Goal: Complete application form: Complete application form

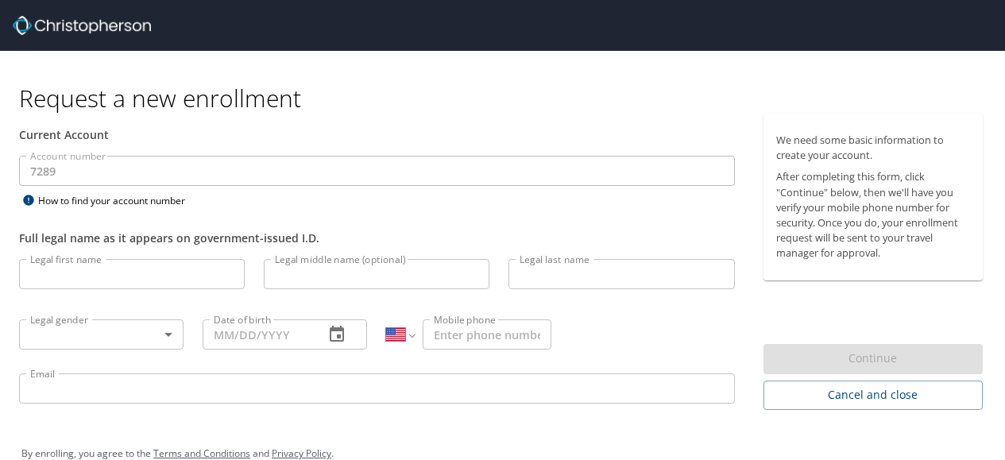
select select "US"
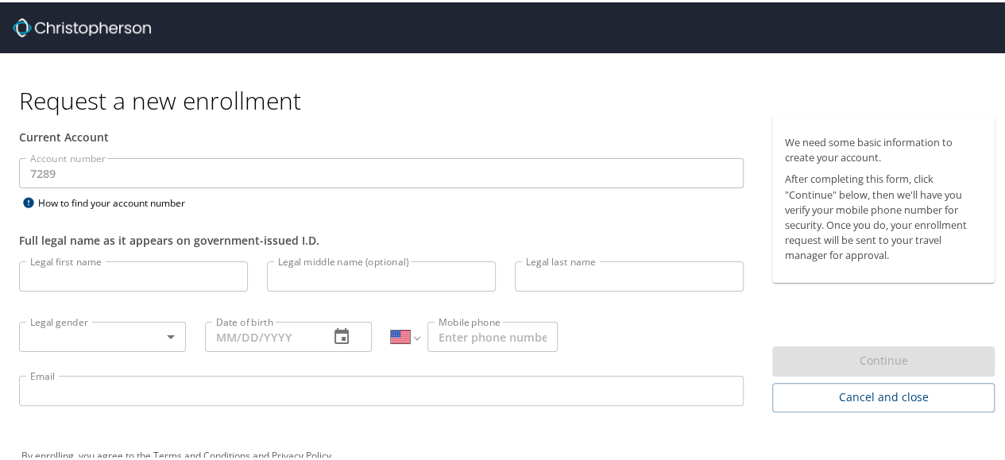
click at [324, 203] on div "Account number 7289 Account number How to find your account number" at bounding box center [381, 183] width 743 height 55
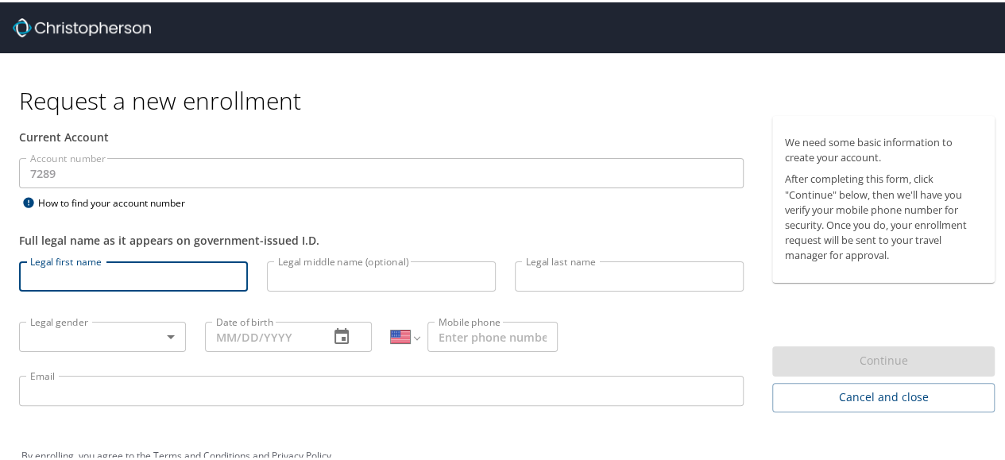
click at [160, 264] on input "Legal first name" at bounding box center [133, 274] width 229 height 30
type input "[PERSON_NAME]"
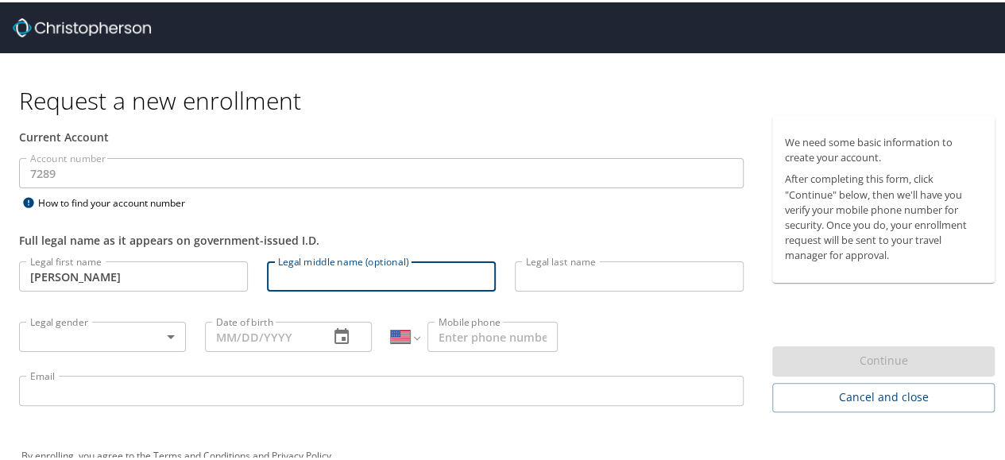
type input "`"
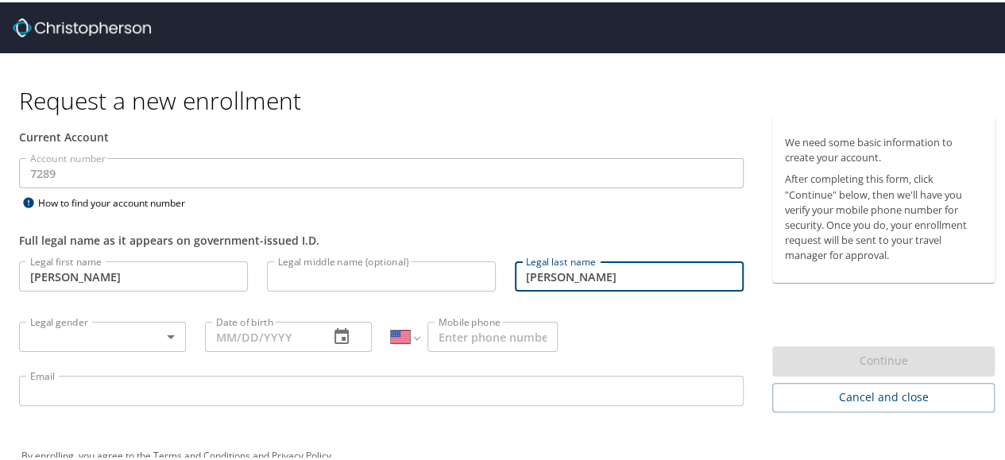
type input "[PERSON_NAME]"
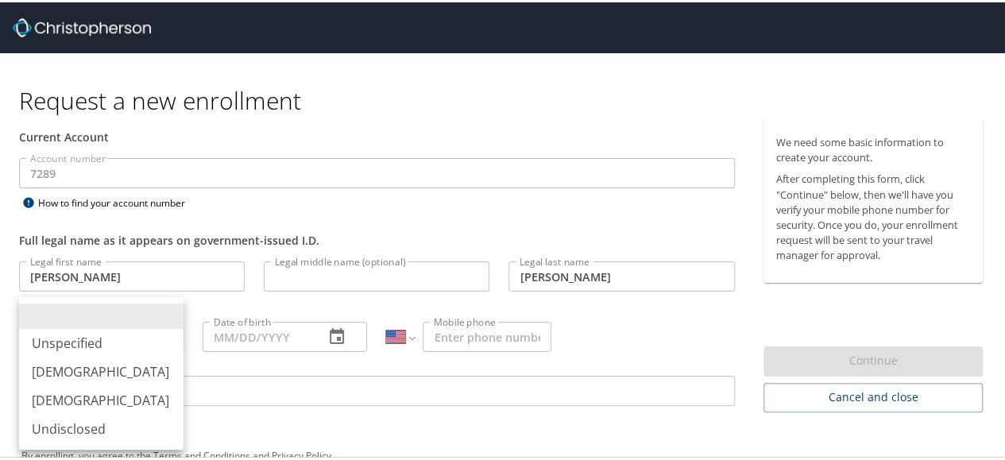
click at [98, 330] on body "Request a new enrollment Current Account Account number 7289 Account number How…" at bounding box center [508, 230] width 1017 height 460
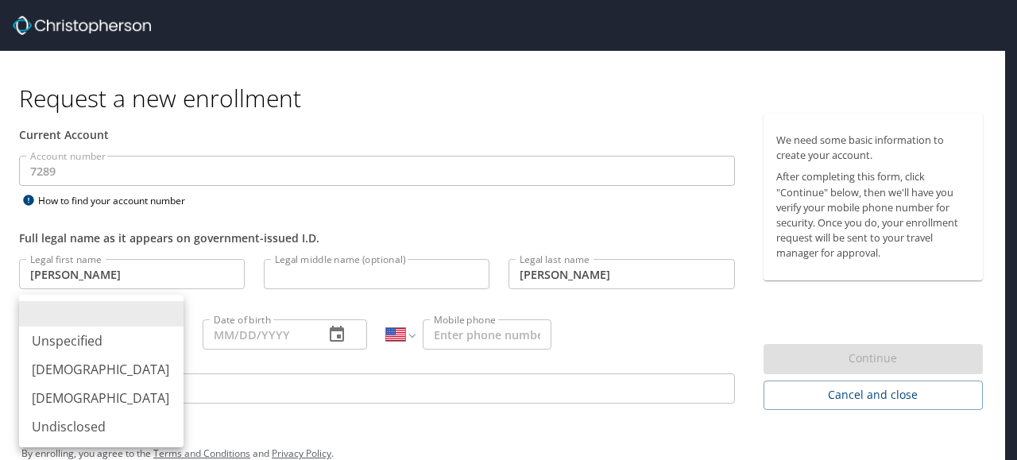
click at [81, 374] on li "[DEMOGRAPHIC_DATA]" at bounding box center [101, 369] width 164 height 29
type input "[DEMOGRAPHIC_DATA]"
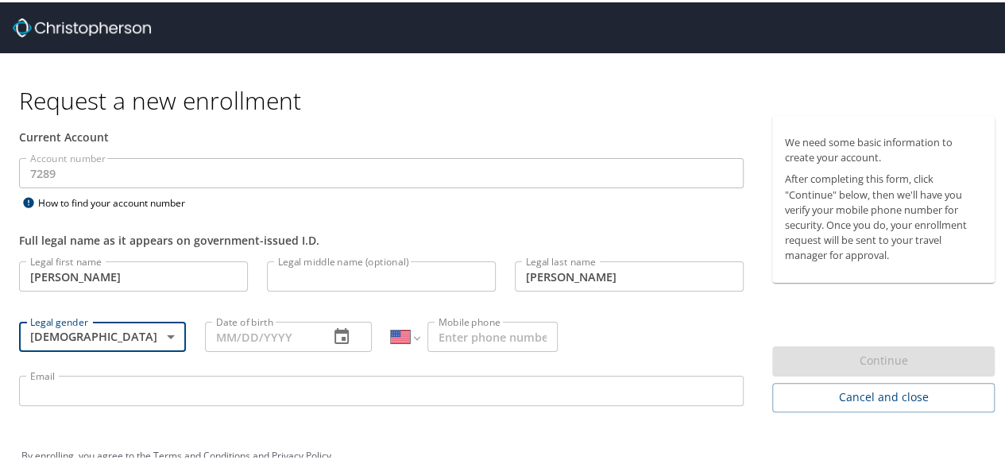
click at [256, 341] on input "Date of birth" at bounding box center [260, 334] width 111 height 30
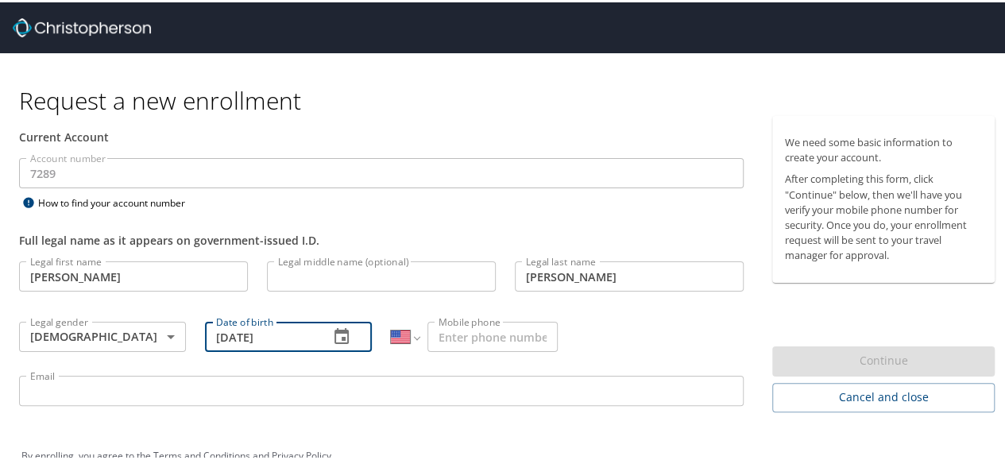
type input "[DATE]"
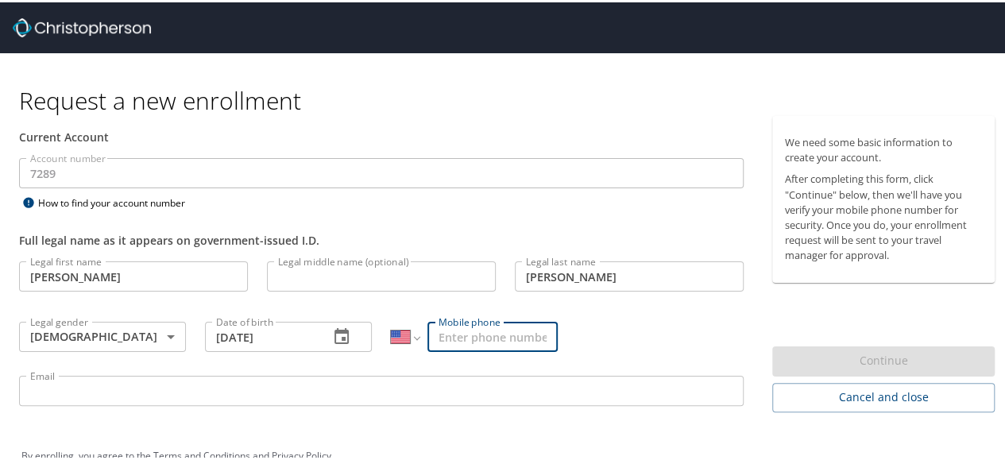
click at [461, 336] on input "Mobile phone" at bounding box center [492, 334] width 130 height 30
type input "[PHONE_NUMBER]"
click at [330, 393] on input "Email" at bounding box center [381, 388] width 724 height 30
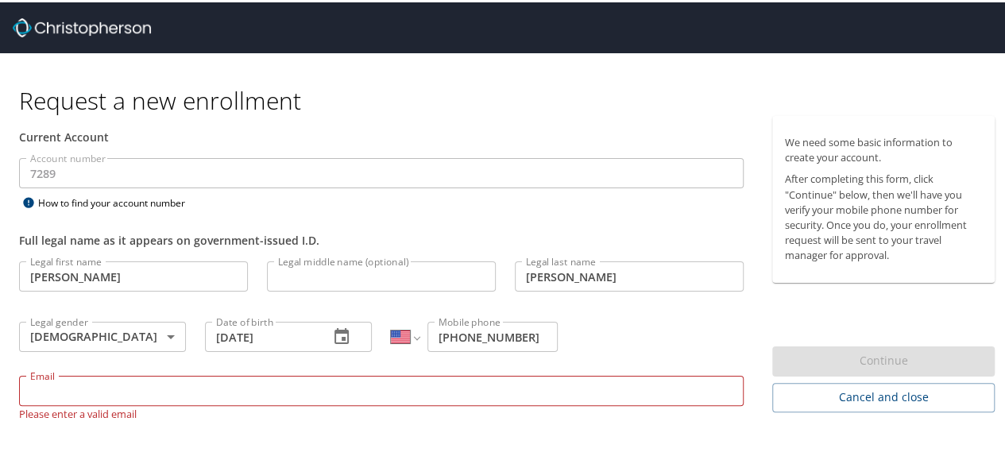
click at [116, 396] on input "Email" at bounding box center [381, 388] width 724 height 30
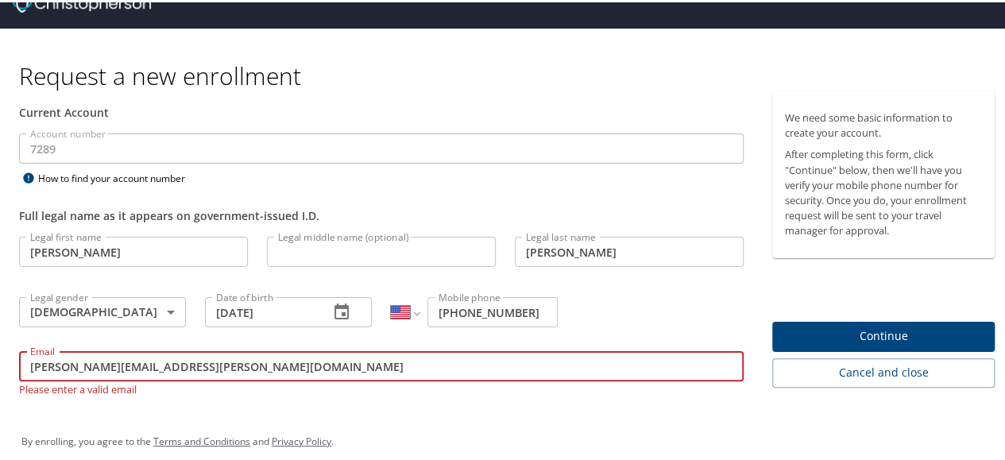
scroll to position [38, 0]
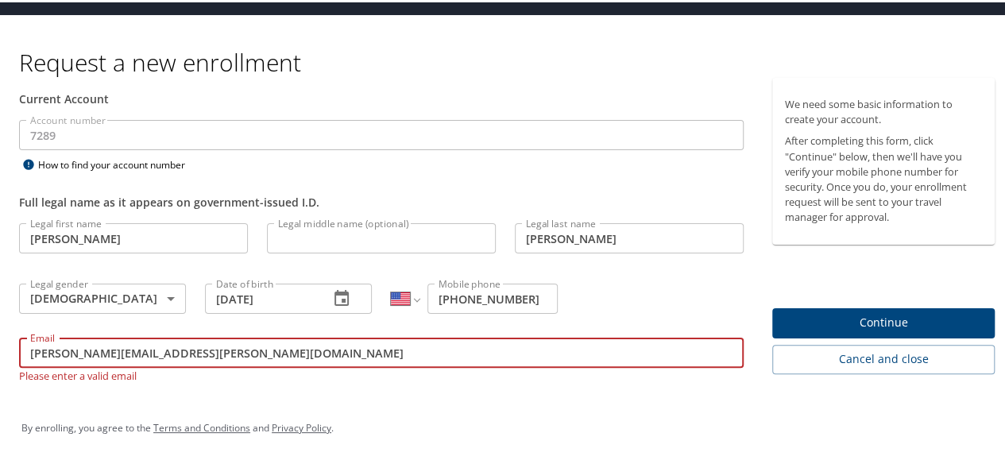
type input "[PERSON_NAME][EMAIL_ADDRESS][PERSON_NAME][DOMAIN_NAME]"
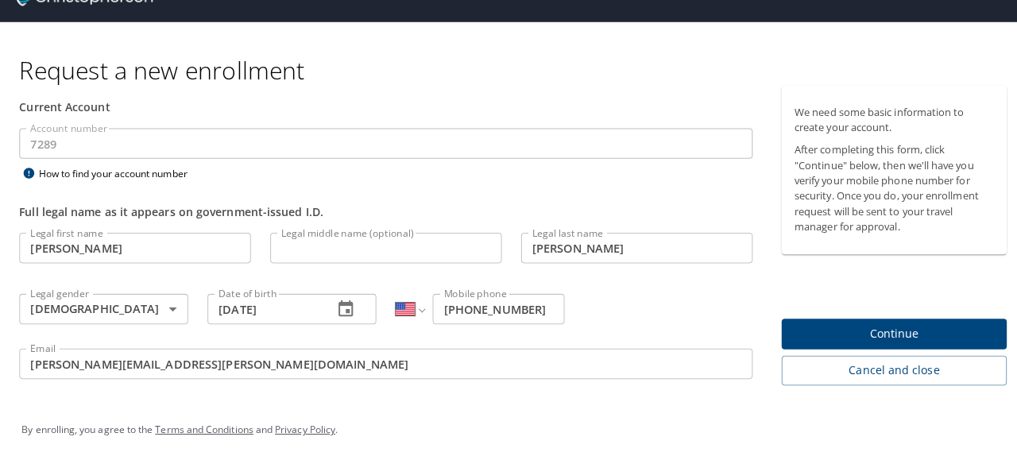
scroll to position [29, 0]
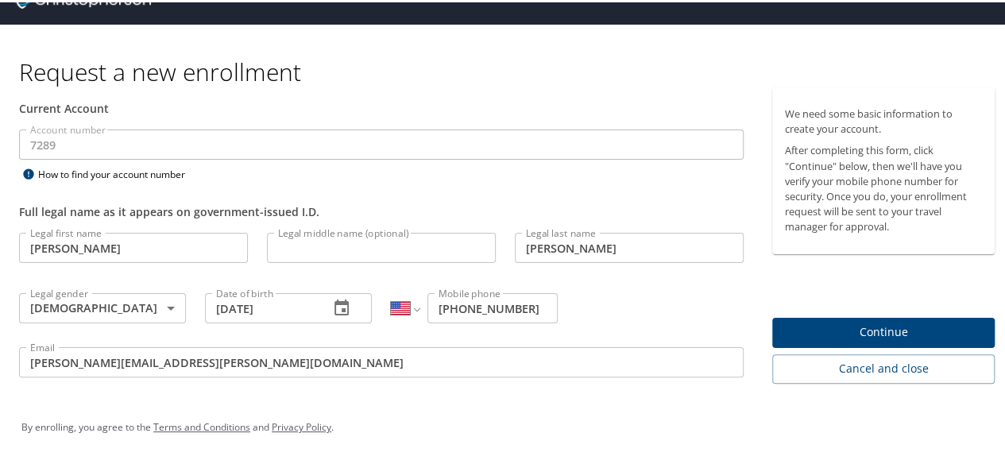
click at [193, 377] on p at bounding box center [381, 377] width 724 height 5
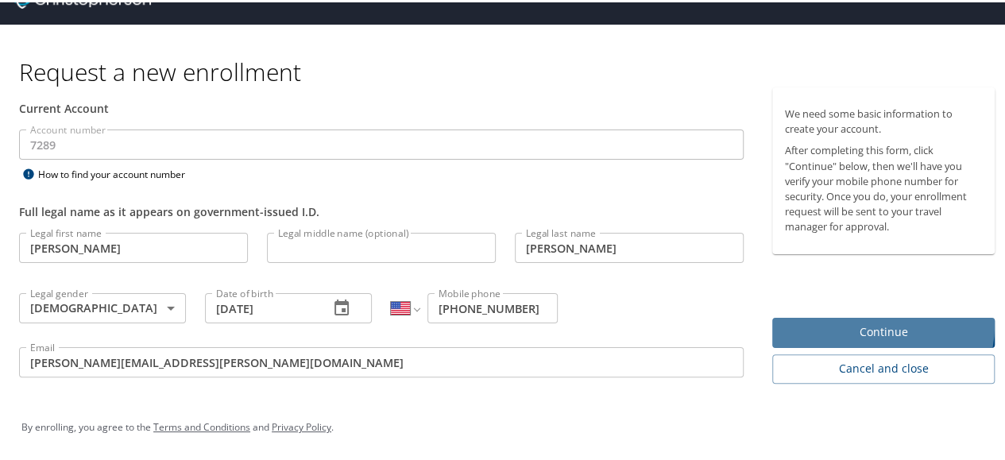
click at [861, 322] on span "Continue" at bounding box center [883, 330] width 197 height 20
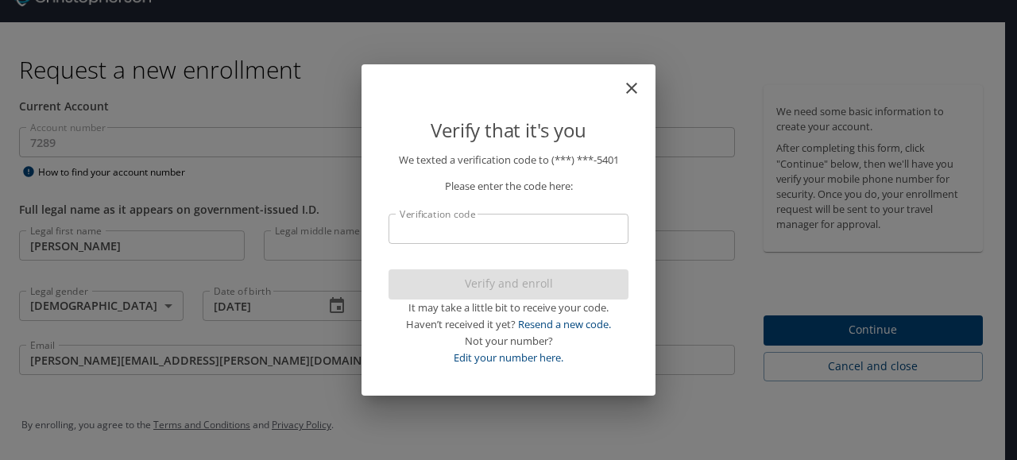
click at [515, 240] on input "Verification code" at bounding box center [508, 229] width 240 height 30
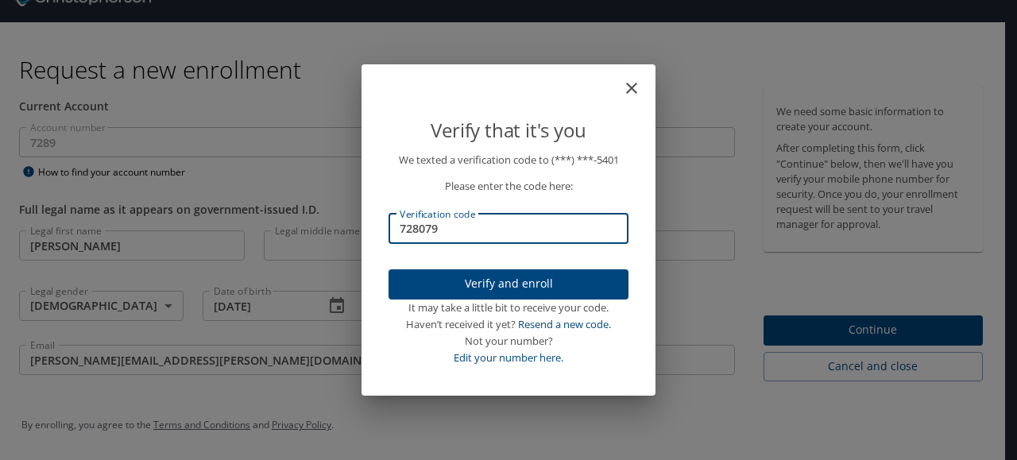
type input "728079"
click at [480, 288] on span "Verify and enroll" at bounding box center [508, 284] width 214 height 20
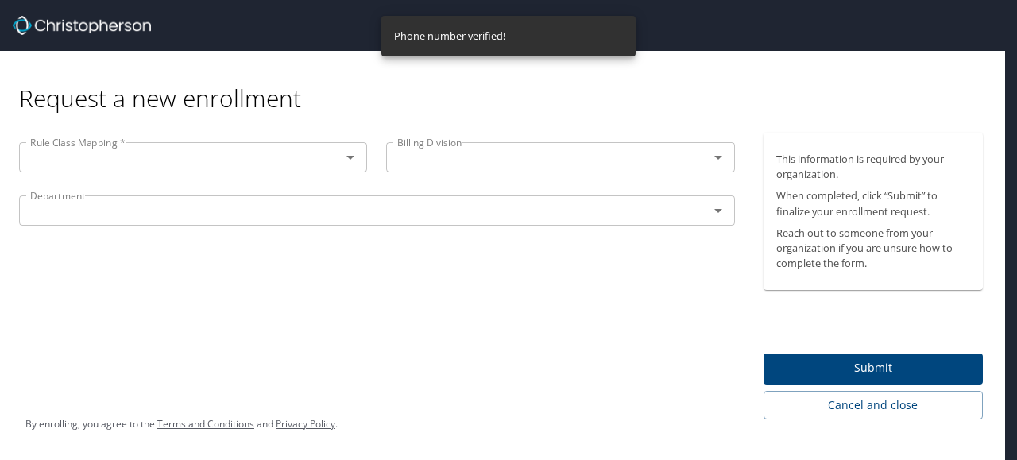
scroll to position [0, 0]
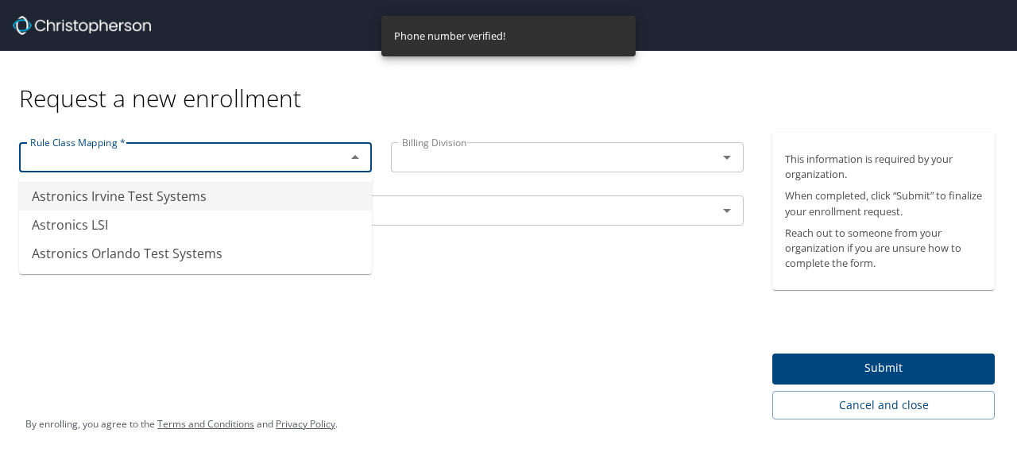
click at [188, 156] on input "text" at bounding box center [172, 157] width 296 height 21
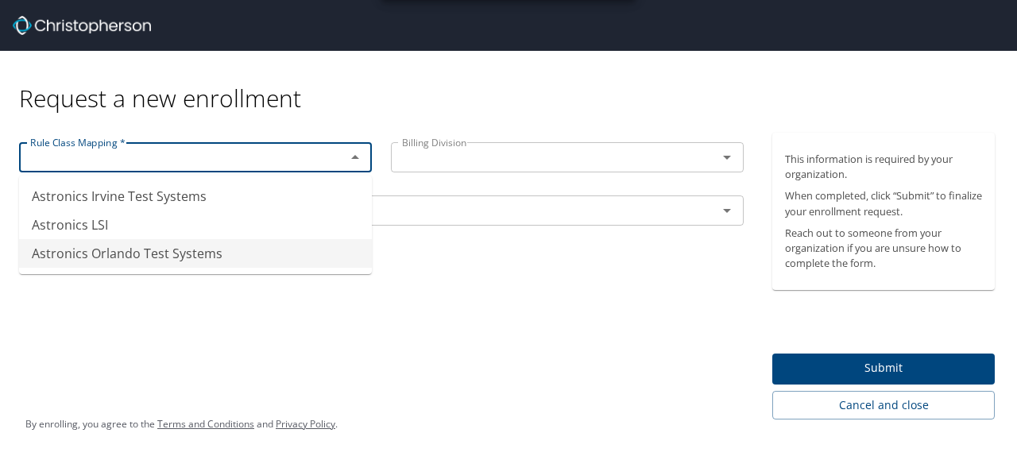
click at [136, 252] on li "Astronics Orlando Test Systems" at bounding box center [195, 253] width 353 height 29
type input "Astronics Orlando Test Systems"
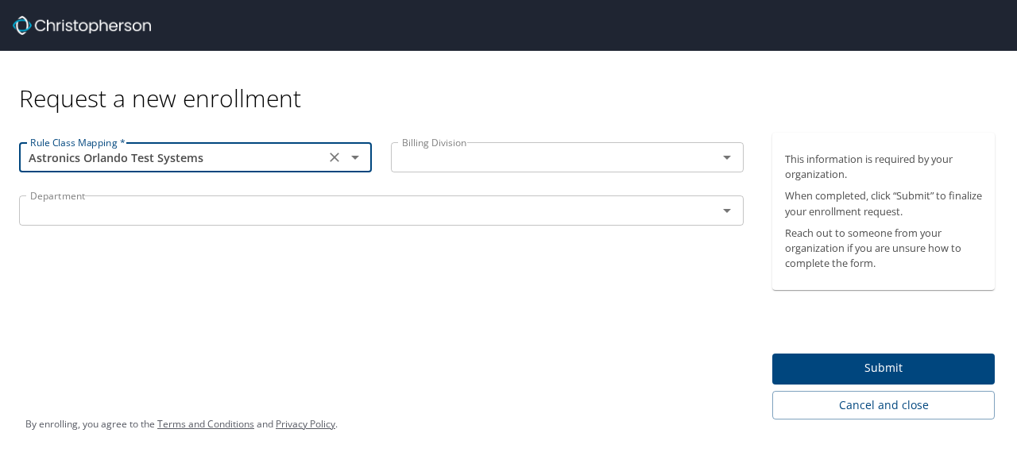
click at [489, 150] on input "text" at bounding box center [543, 157] width 296 height 21
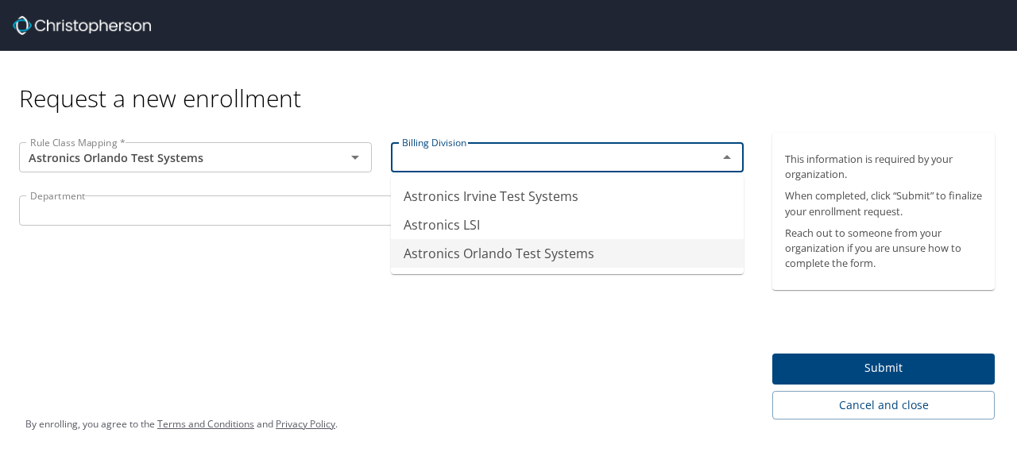
click at [478, 248] on li "Astronics Orlando Test Systems" at bounding box center [567, 253] width 353 height 29
type input "Astronics Orlando Test Systems"
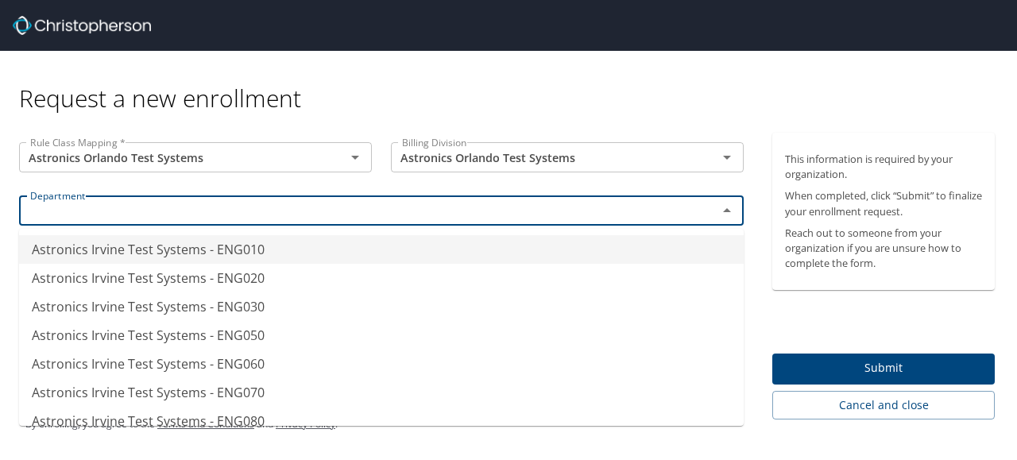
click at [480, 203] on input "text" at bounding box center [358, 210] width 668 height 21
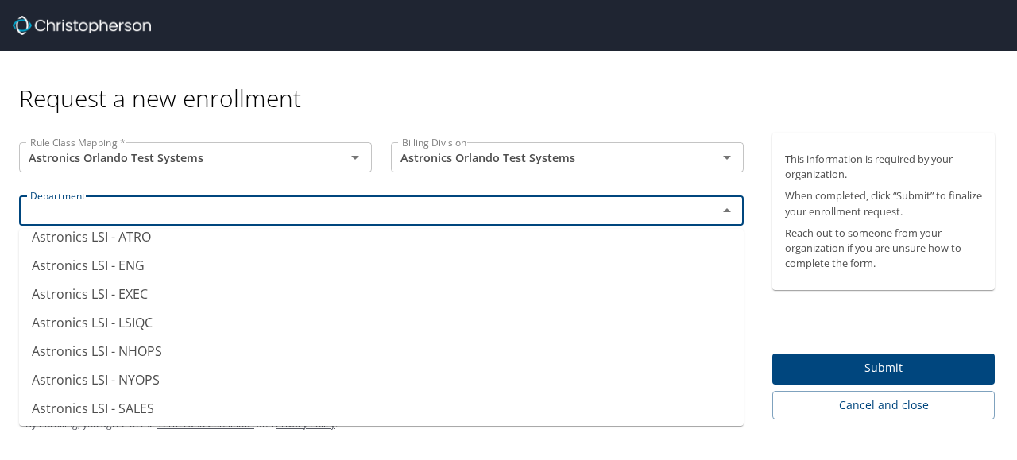
scroll to position [845, 0]
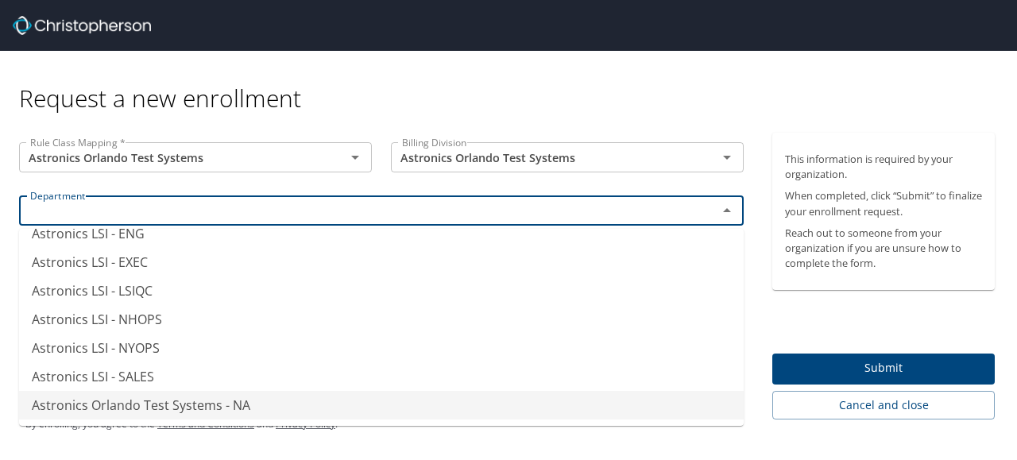
click at [258, 408] on li "Astronics Orlando Test Systems - NA" at bounding box center [381, 405] width 724 height 29
type input "Astronics Orlando Test Systems - NA"
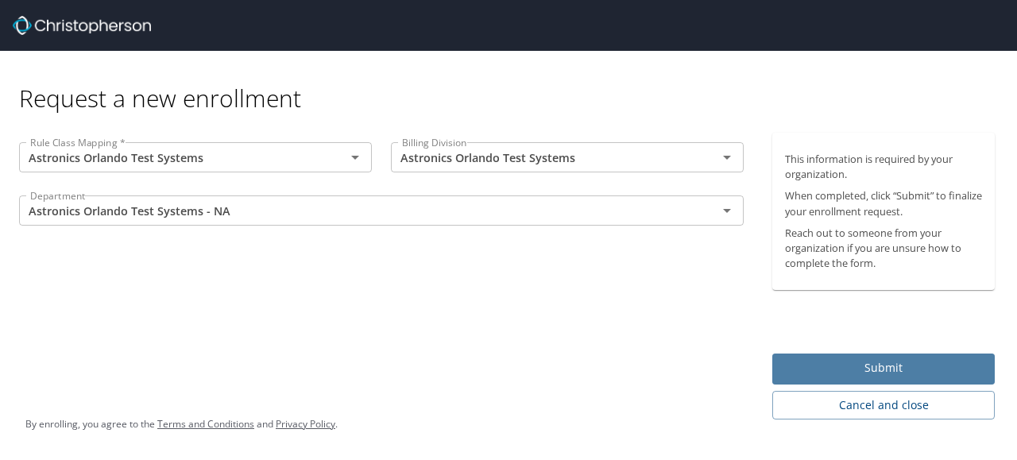
drag, startPoint x: 880, startPoint y: 365, endPoint x: 869, endPoint y: 368, distance: 11.6
click at [869, 368] on span "Submit" at bounding box center [883, 368] width 197 height 20
